Goal: Task Accomplishment & Management: Manage account settings

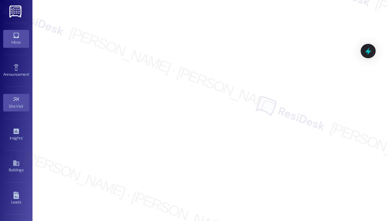
click at [17, 33] on icon at bounding box center [16, 35] width 7 height 7
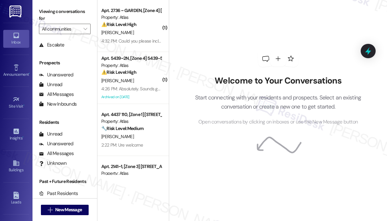
scroll to position [73, 0]
click at [18, 163] on icon at bounding box center [16, 164] width 6 height 6
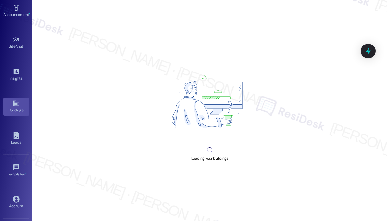
scroll to position [87, 0]
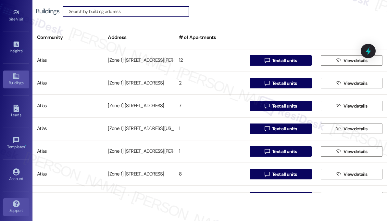
click at [20, 200] on link "Support" at bounding box center [16, 207] width 26 height 18
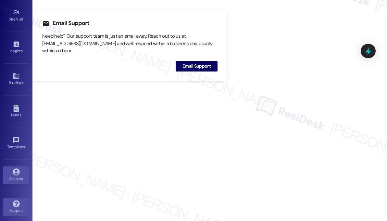
click at [15, 175] on div "Account" at bounding box center [16, 178] width 32 height 6
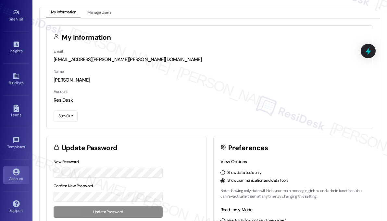
click at [63, 114] on button "Sign Out" at bounding box center [66, 115] width 24 height 11
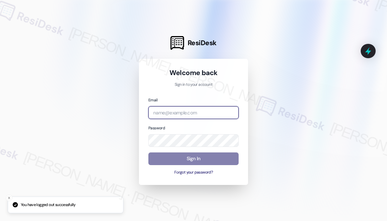
type input "[EMAIL_ADDRESS][PERSON_NAME][PERSON_NAME][DOMAIN_NAME]"
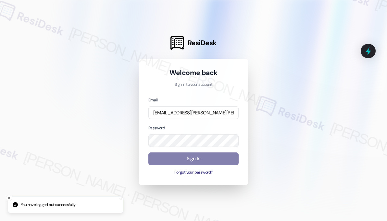
click at [208, 109] on input "[EMAIL_ADDRESS][PERSON_NAME][PERSON_NAME][DOMAIN_NAME]" at bounding box center [193, 112] width 90 height 13
